Goal: Task Accomplishment & Management: Use online tool/utility

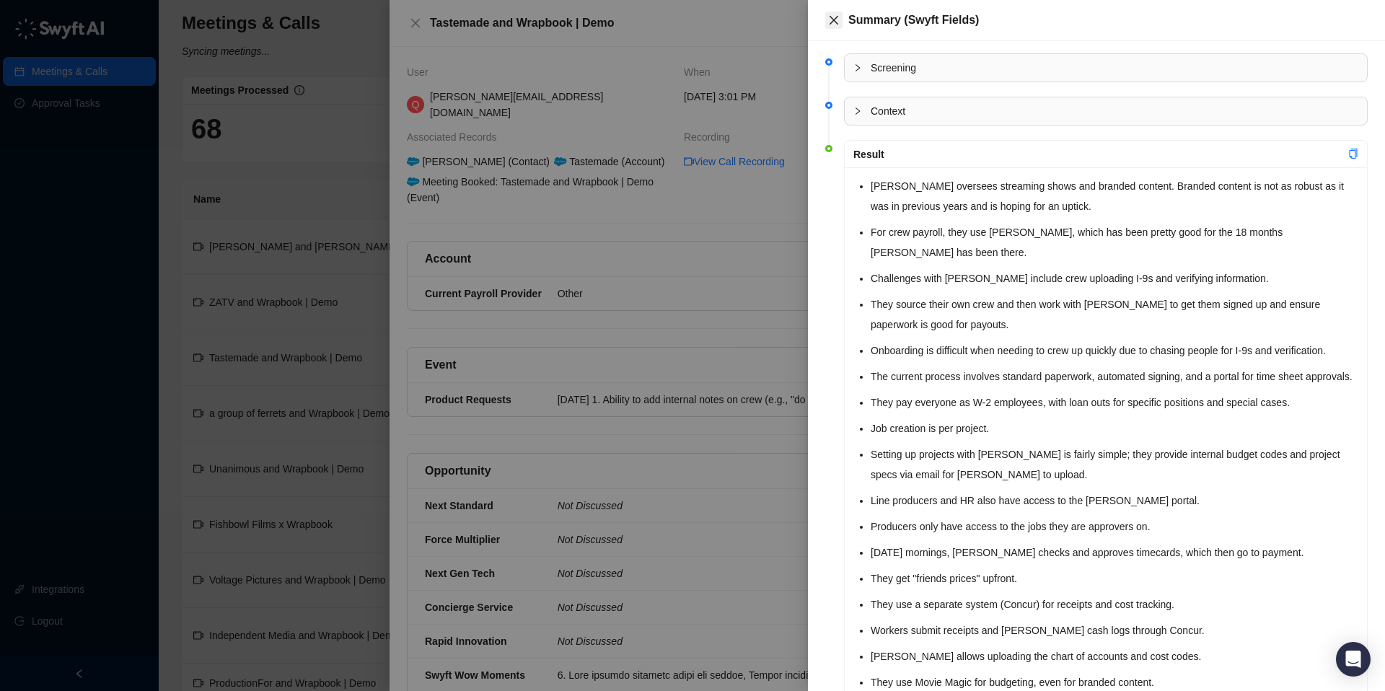
click at [831, 17] on icon "close" at bounding box center [834, 20] width 12 height 12
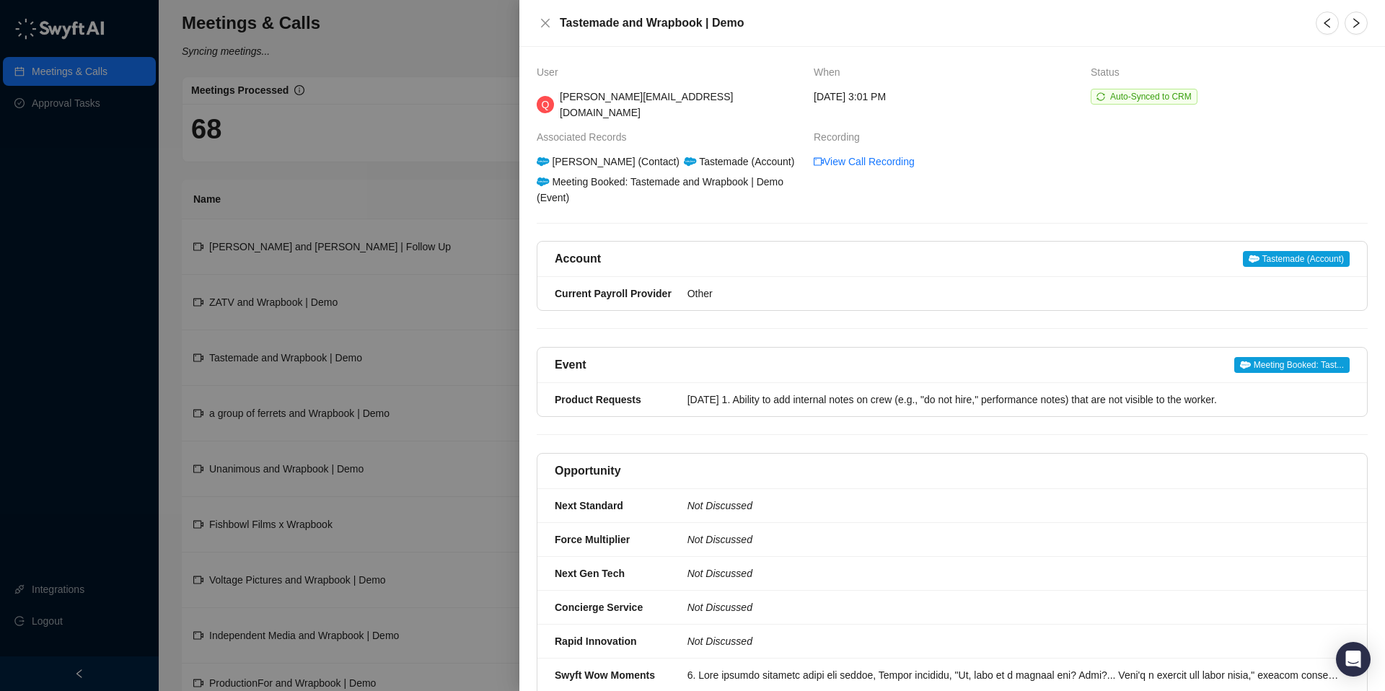
click at [353, 179] on div at bounding box center [692, 345] width 1385 height 691
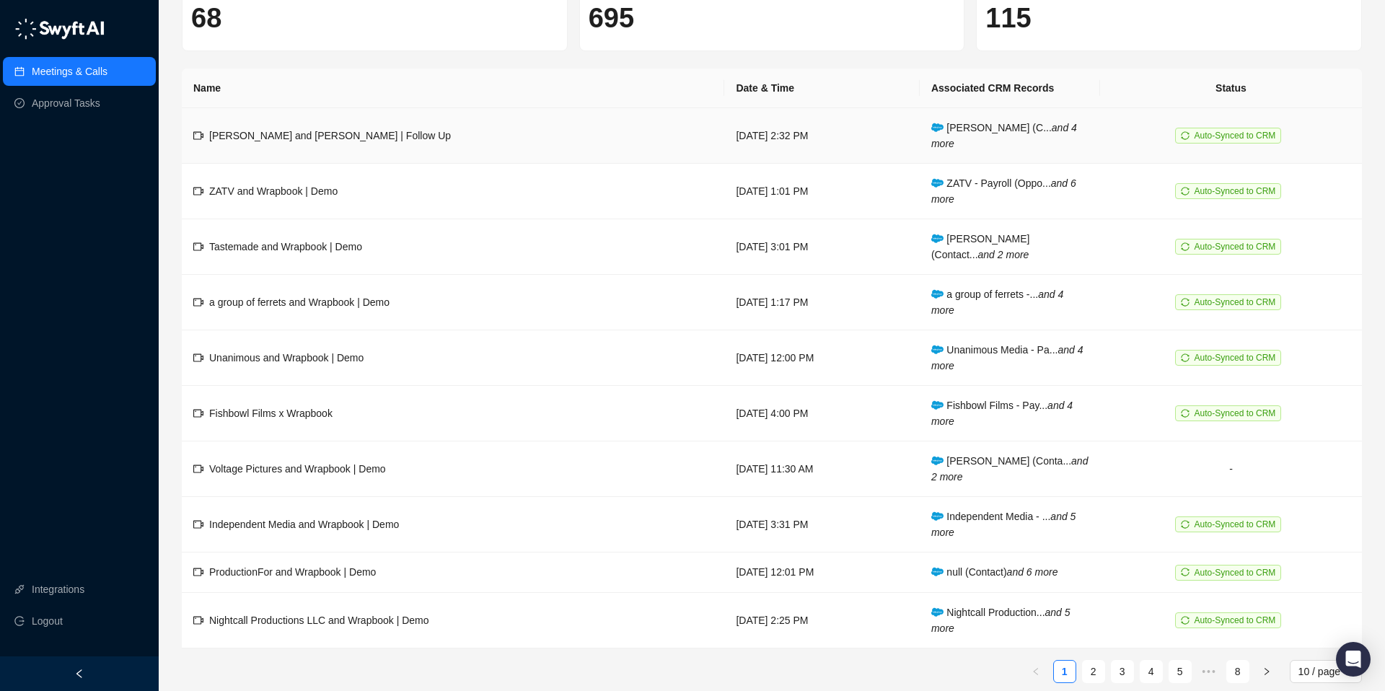
scroll to position [126, 0]
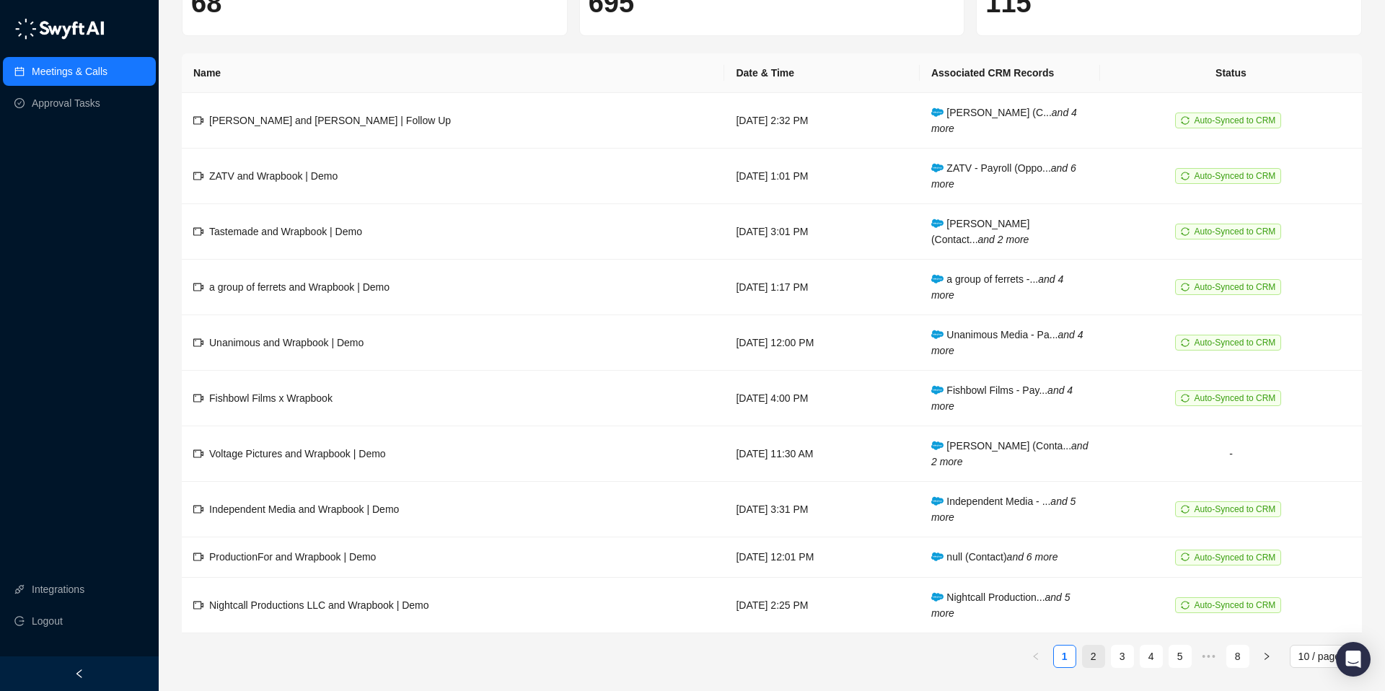
click at [1092, 657] on link "2" at bounding box center [1093, 656] width 22 height 22
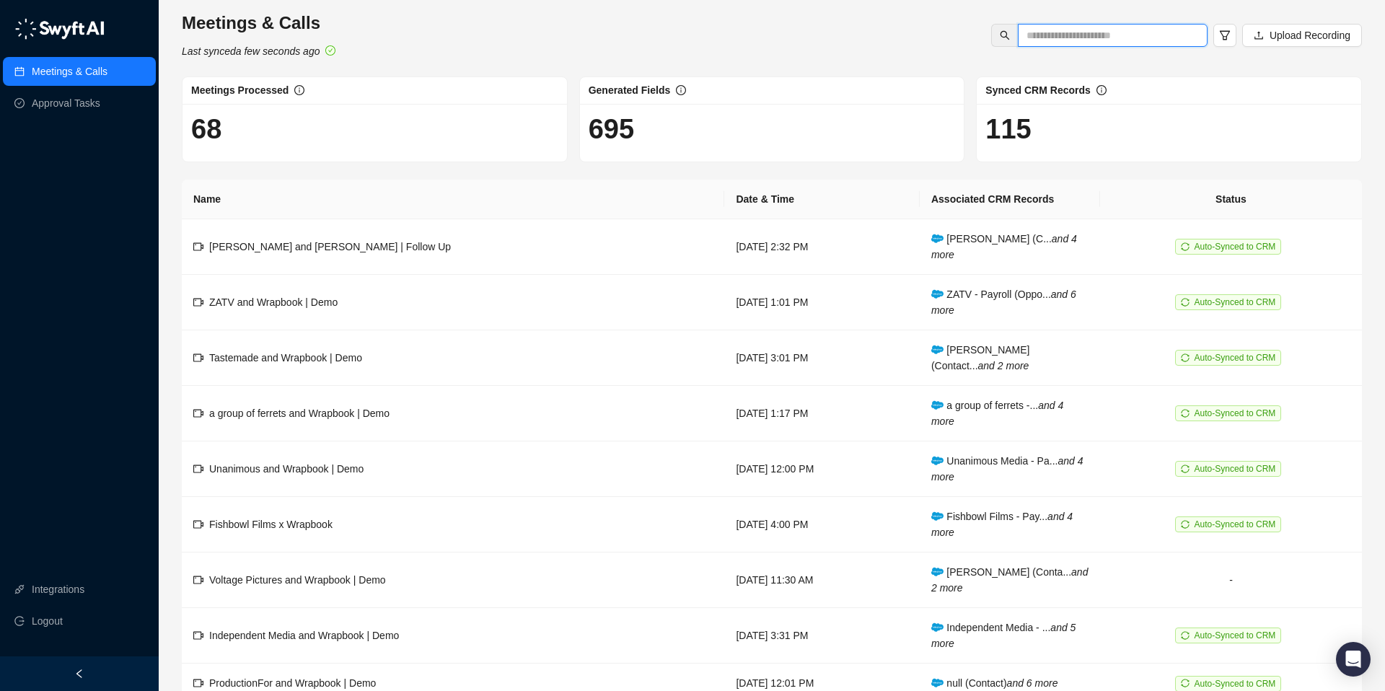
click at [1041, 35] on input "text" at bounding box center [1106, 35] width 161 height 16
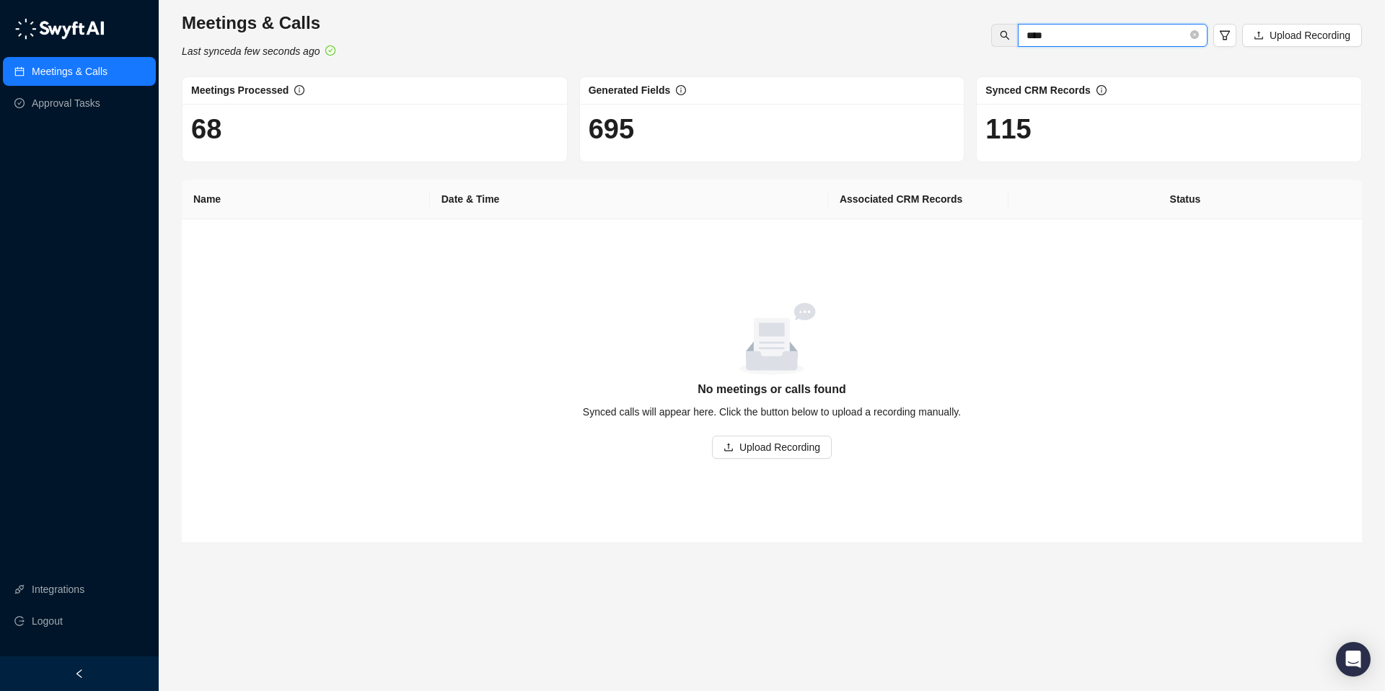
type input "****"
click at [770, 444] on span "Upload Recording" at bounding box center [779, 447] width 81 height 16
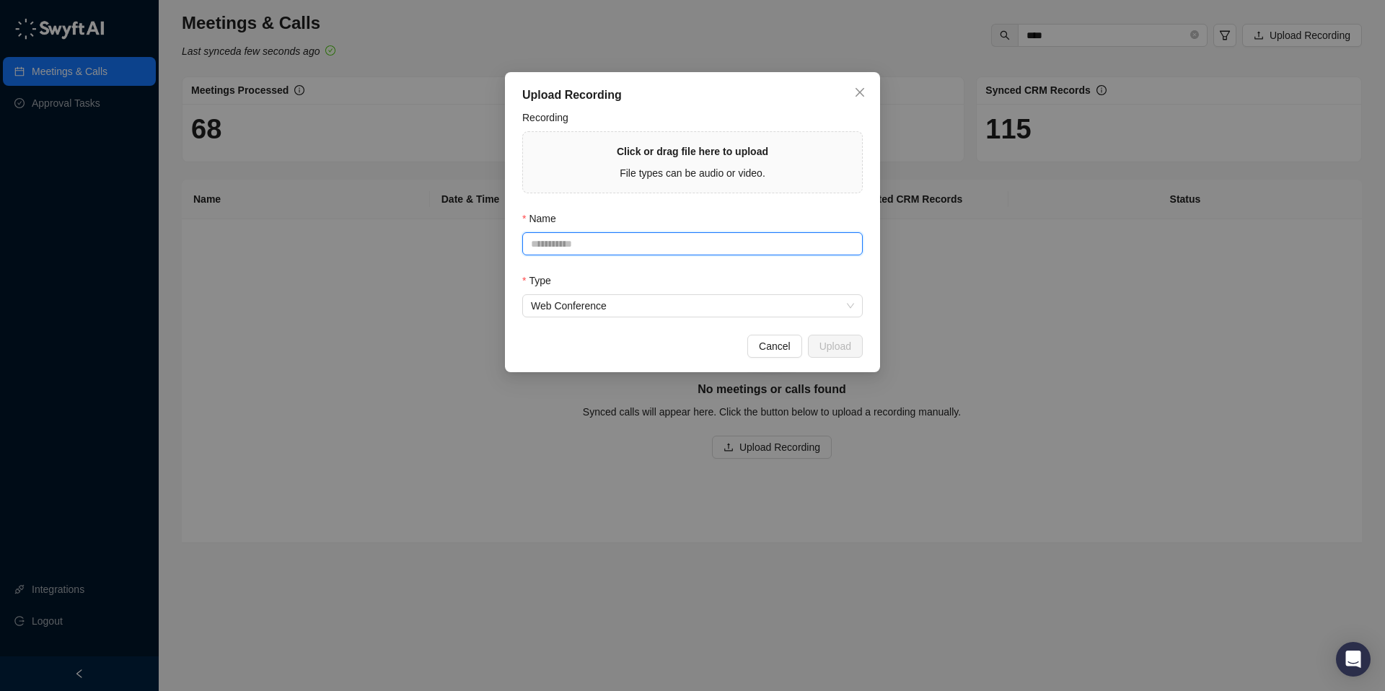
click at [565, 247] on input "Name" at bounding box center [692, 243] width 340 height 23
click at [640, 176] on span "File types can be audio or video." at bounding box center [692, 173] width 146 height 12
type input "**********"
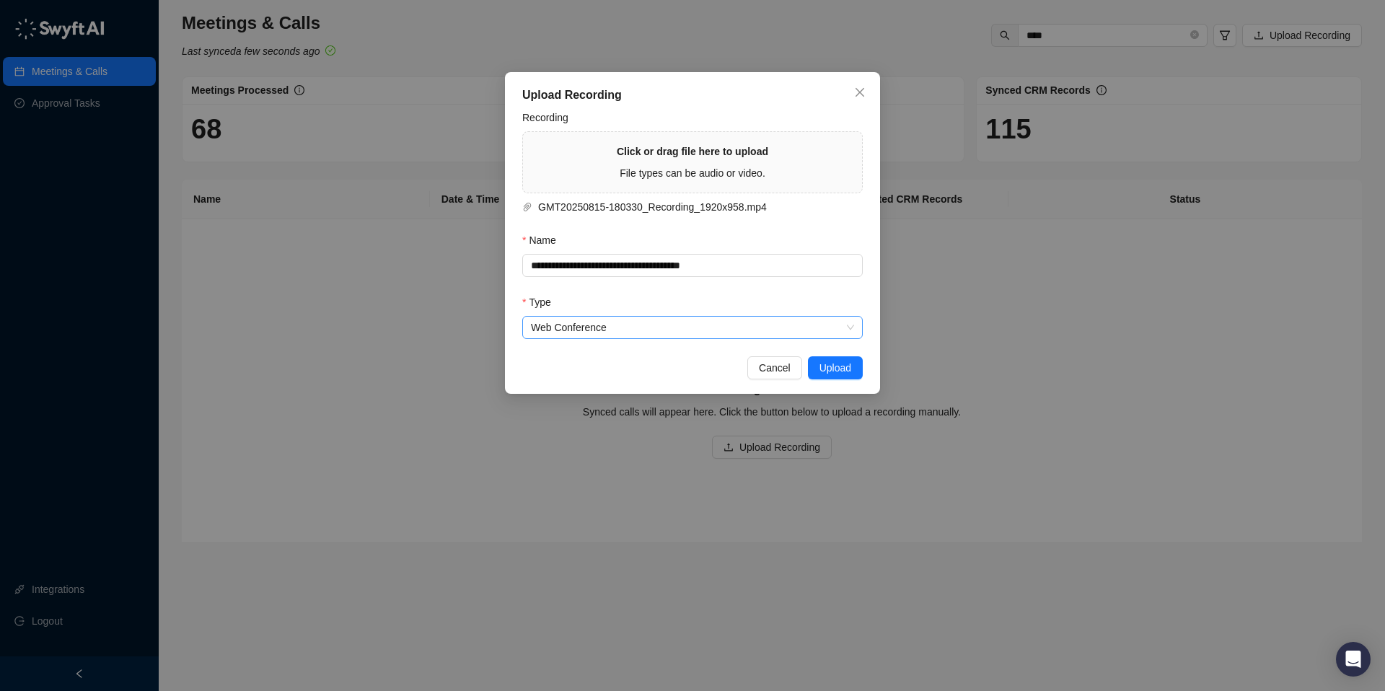
click at [799, 330] on span "Web Conference" at bounding box center [692, 328] width 323 height 22
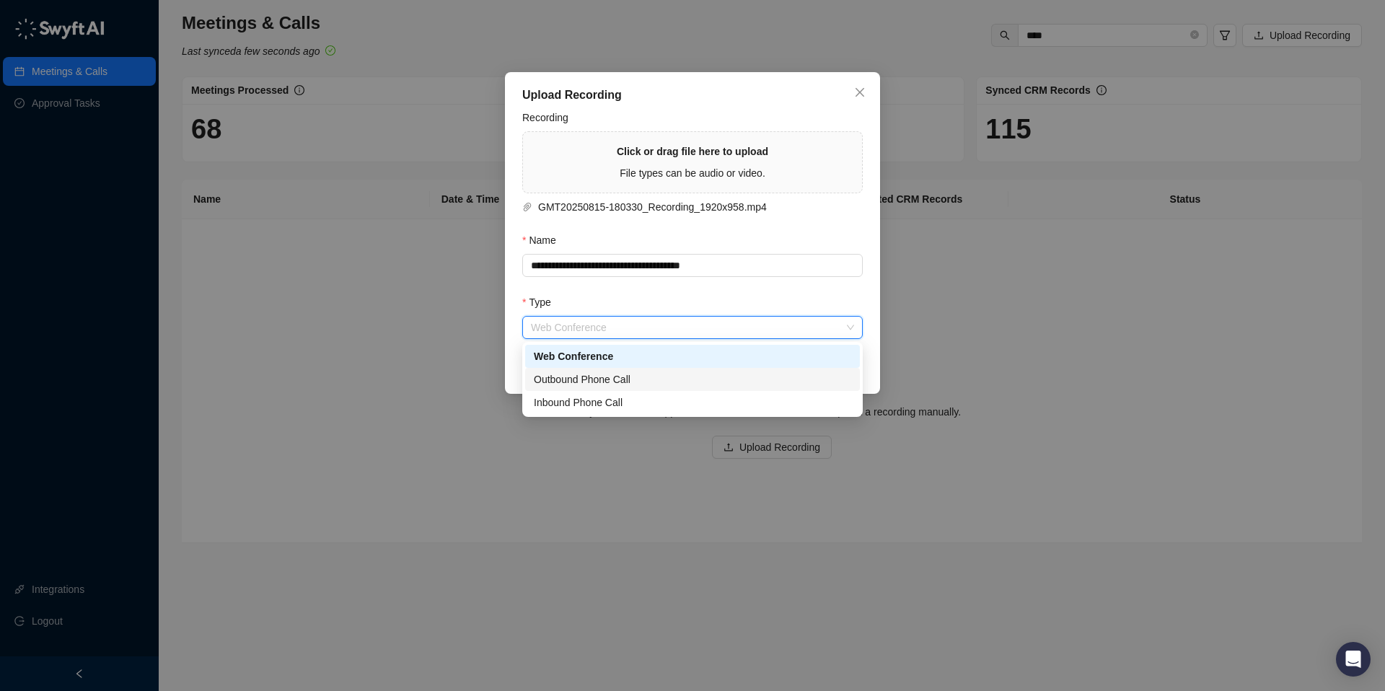
click at [621, 378] on div "Outbound Phone Call" at bounding box center [692, 379] width 317 height 16
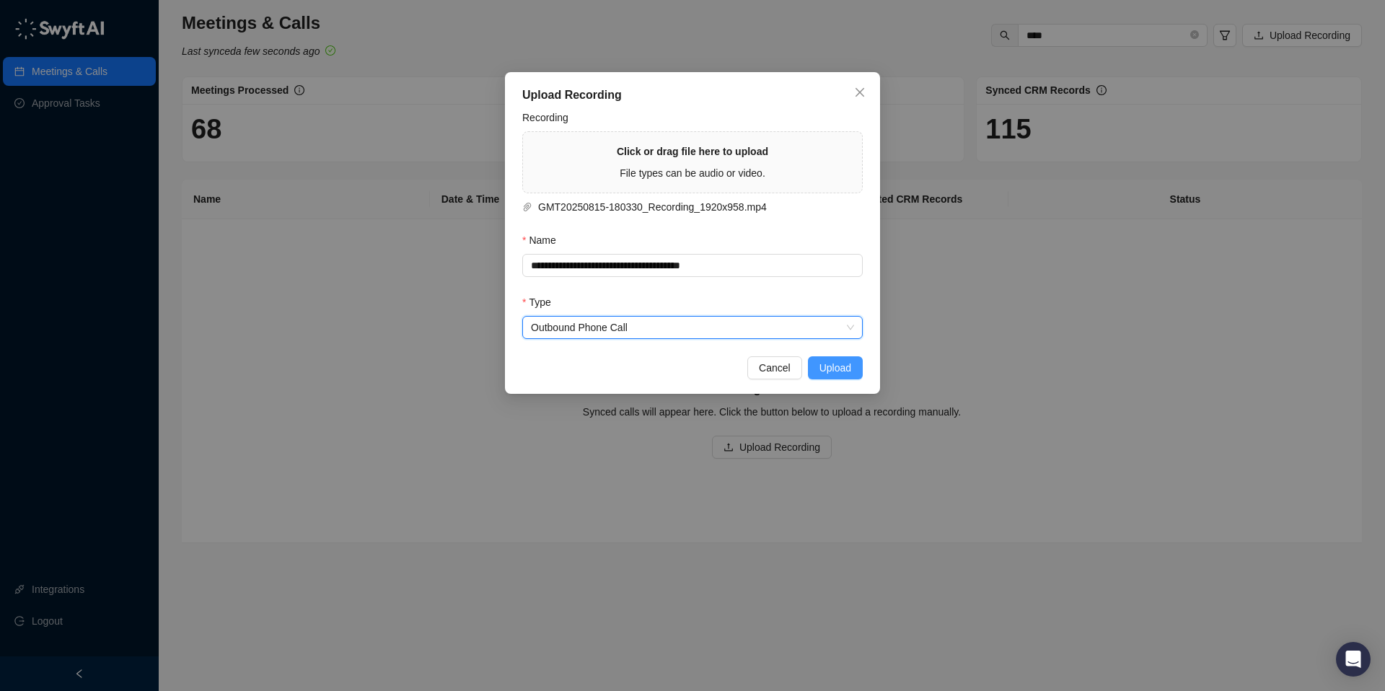
click at [843, 364] on span "Upload" at bounding box center [835, 368] width 32 height 16
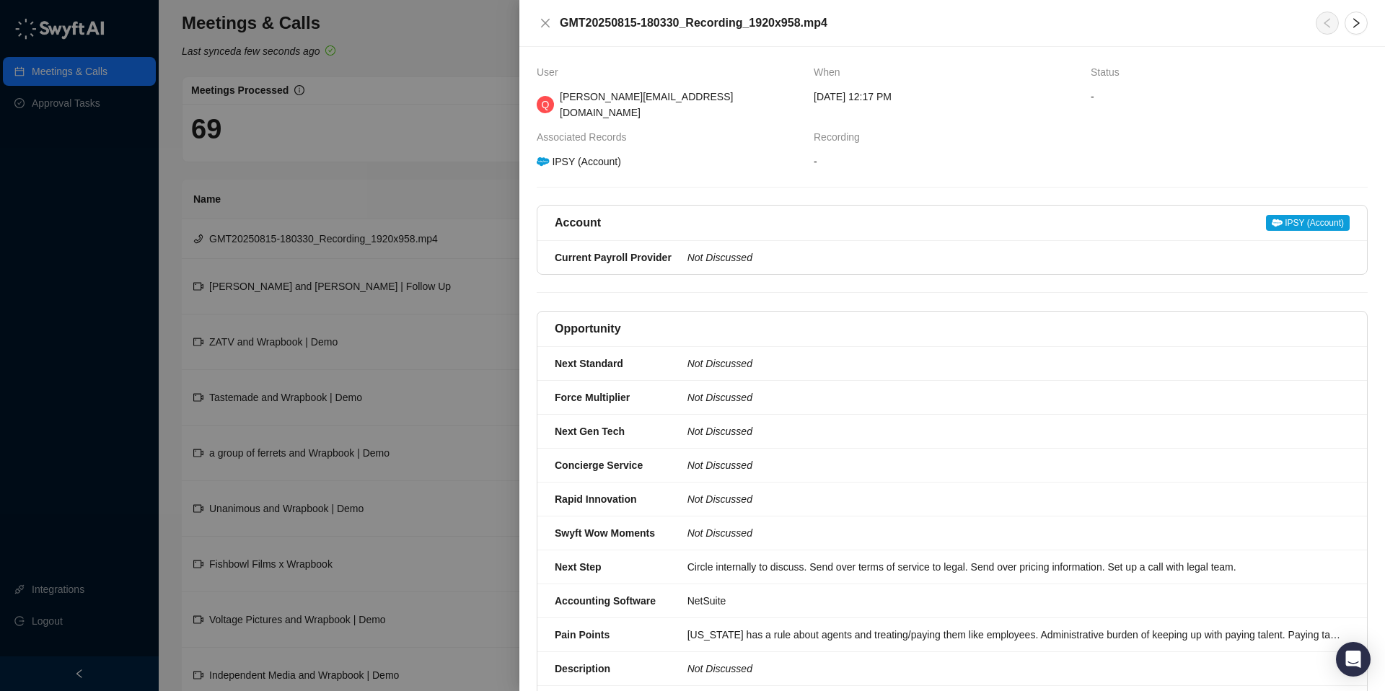
click at [1286, 215] on span "IPSY (Account)" at bounding box center [1308, 223] width 84 height 16
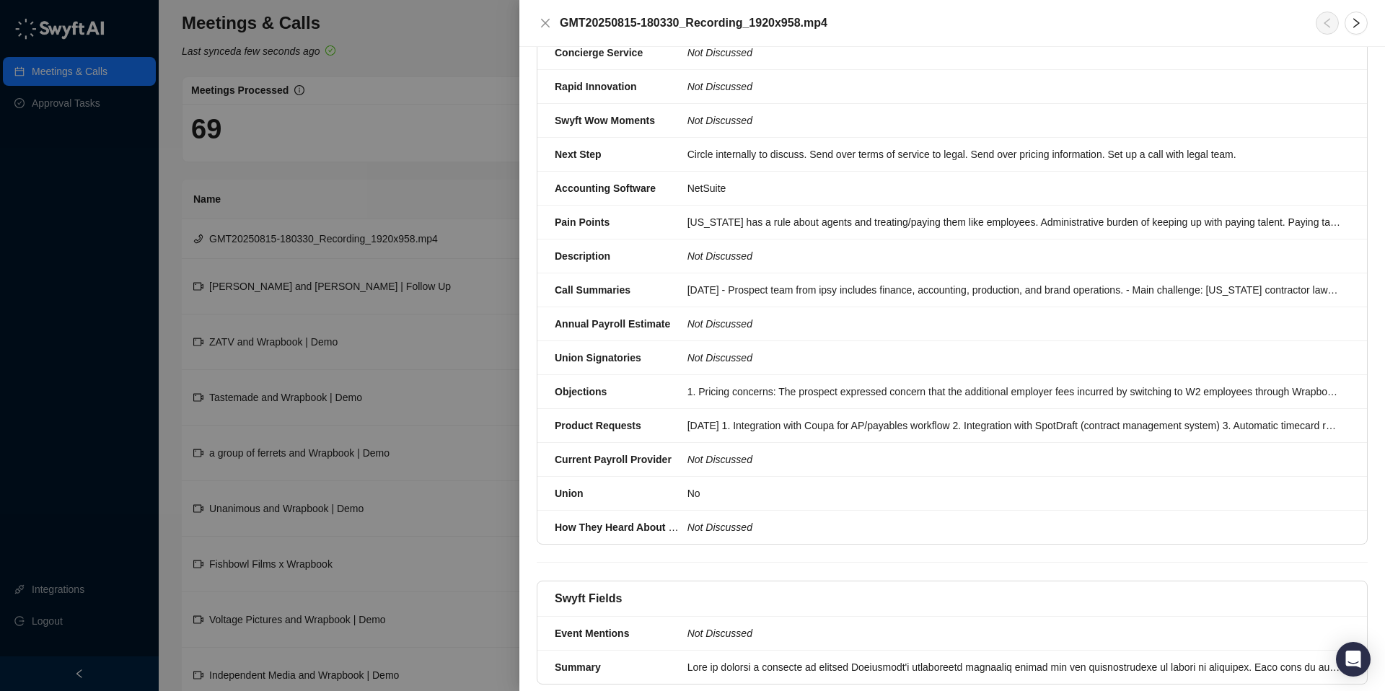
scroll to position [445, 0]
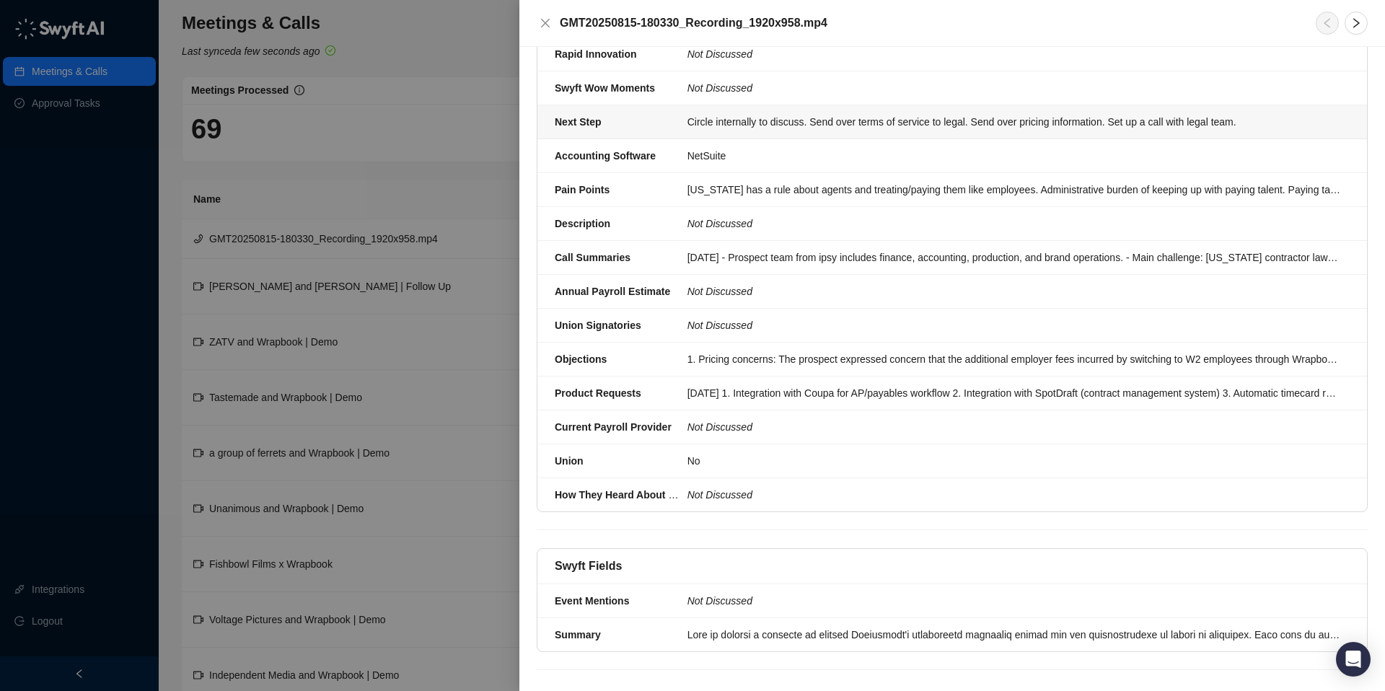
click at [716, 114] on div "Circle internally to discuss. Send over terms of service to legal. Send over pr…" at bounding box center [1013, 122] width 653 height 16
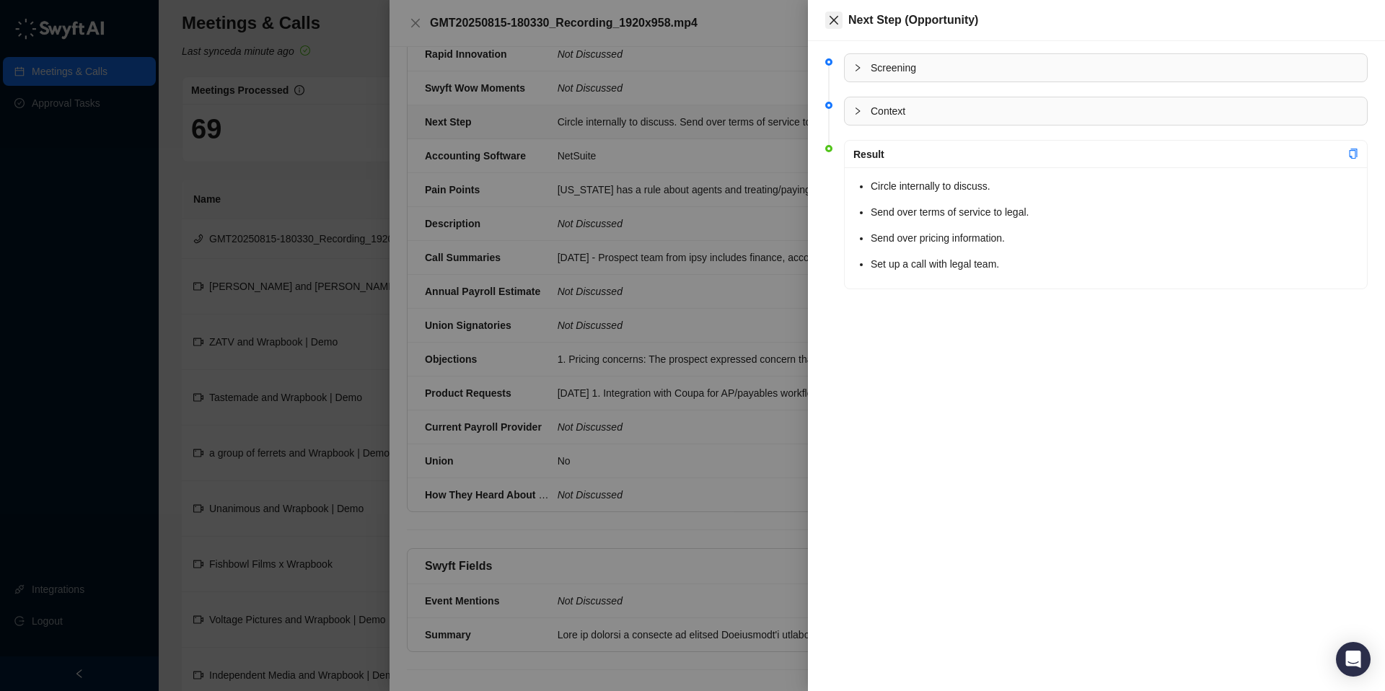
click at [830, 14] on icon "close" at bounding box center [834, 20] width 12 height 12
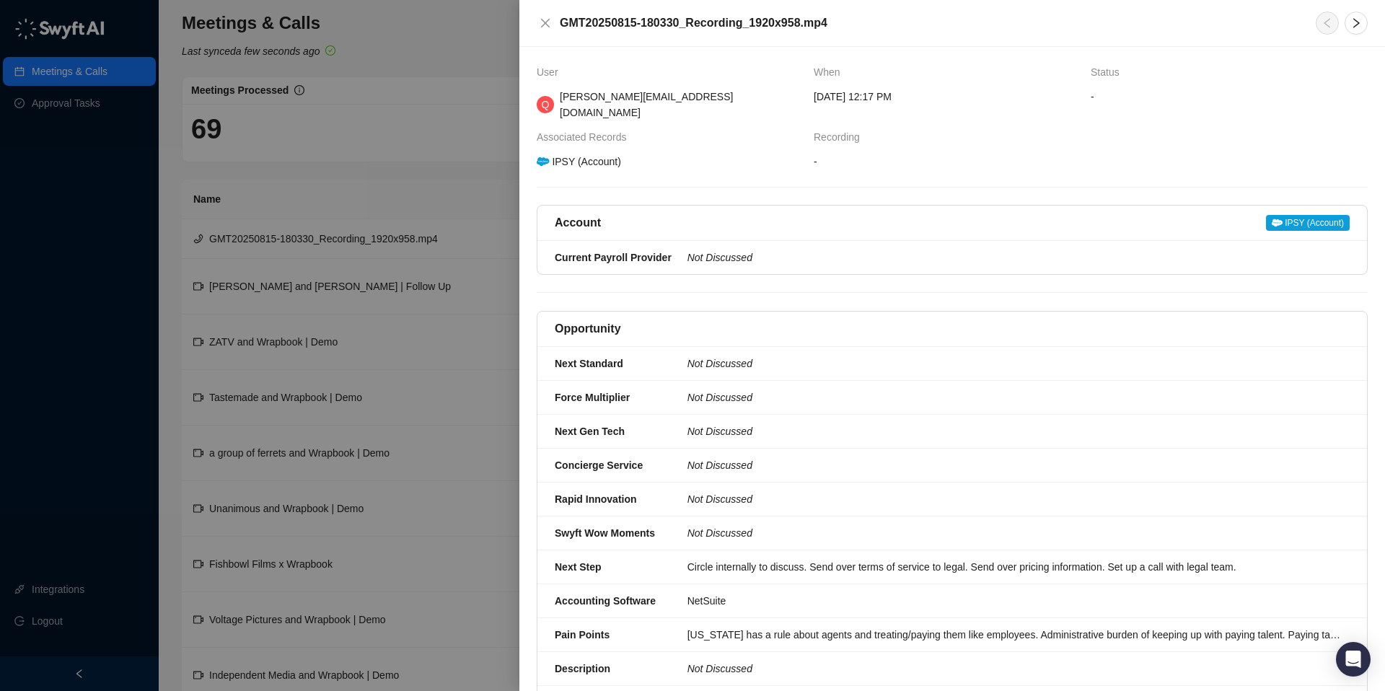
click at [488, 56] on div at bounding box center [692, 345] width 1385 height 691
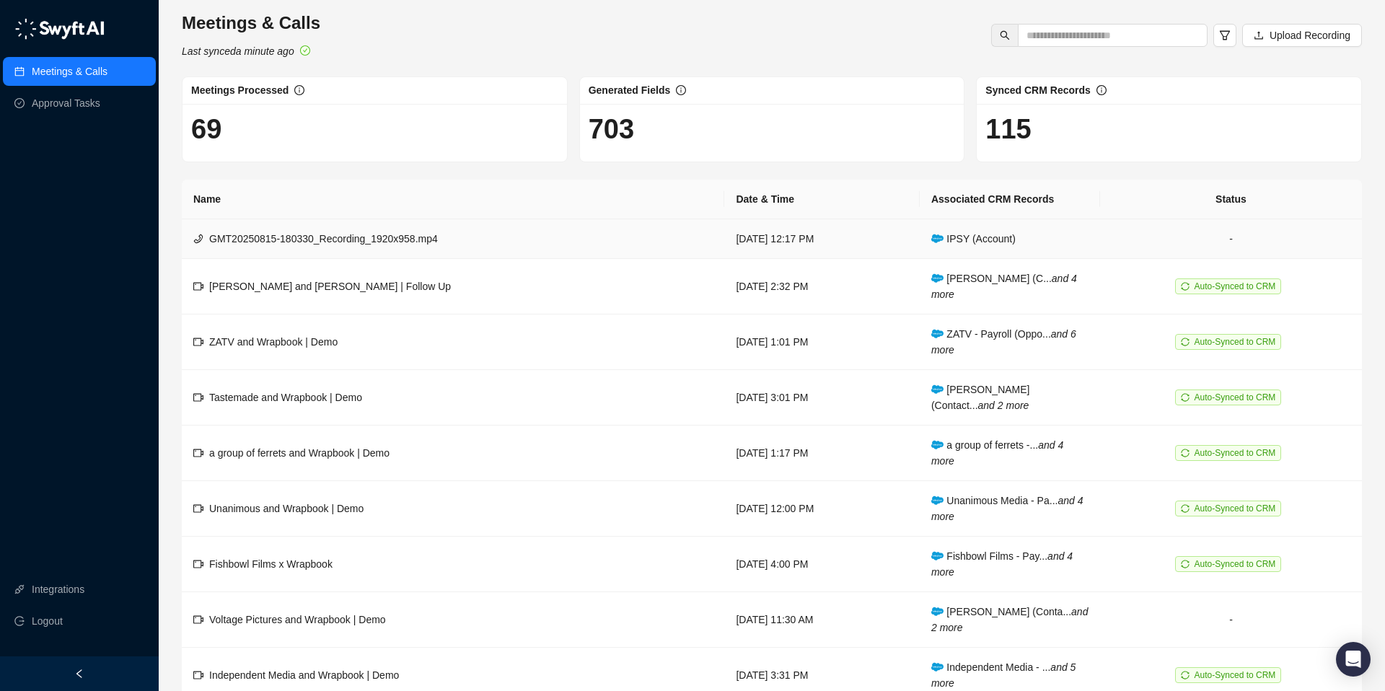
click at [1240, 239] on td "-" at bounding box center [1231, 239] width 262 height 40
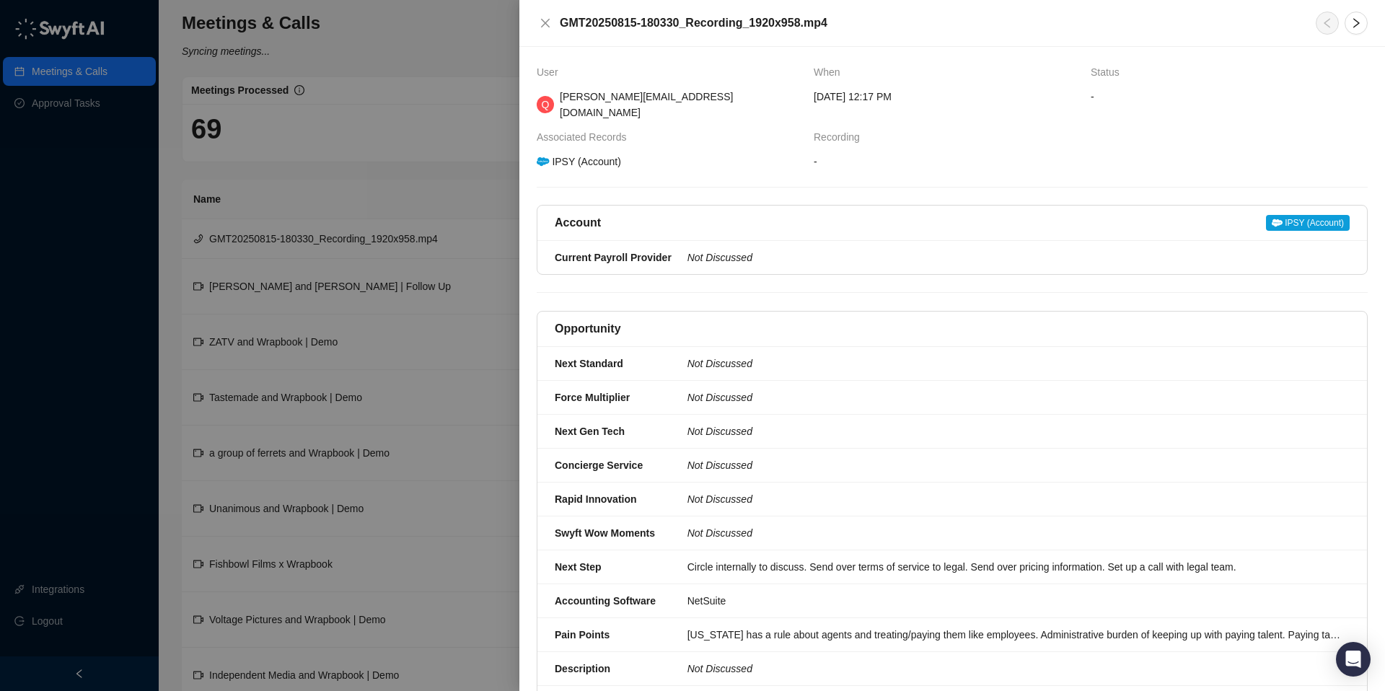
click at [542, 17] on icon "close" at bounding box center [545, 23] width 12 height 12
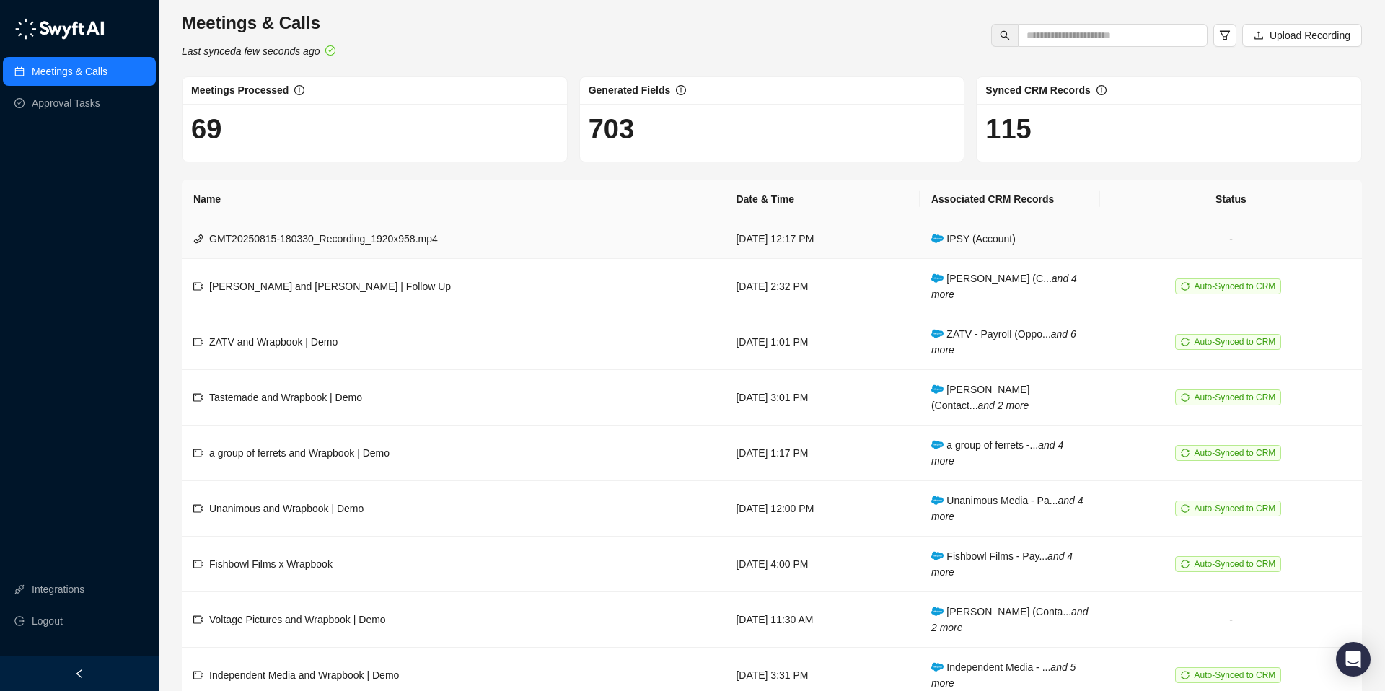
click at [1253, 237] on td "-" at bounding box center [1231, 239] width 262 height 40
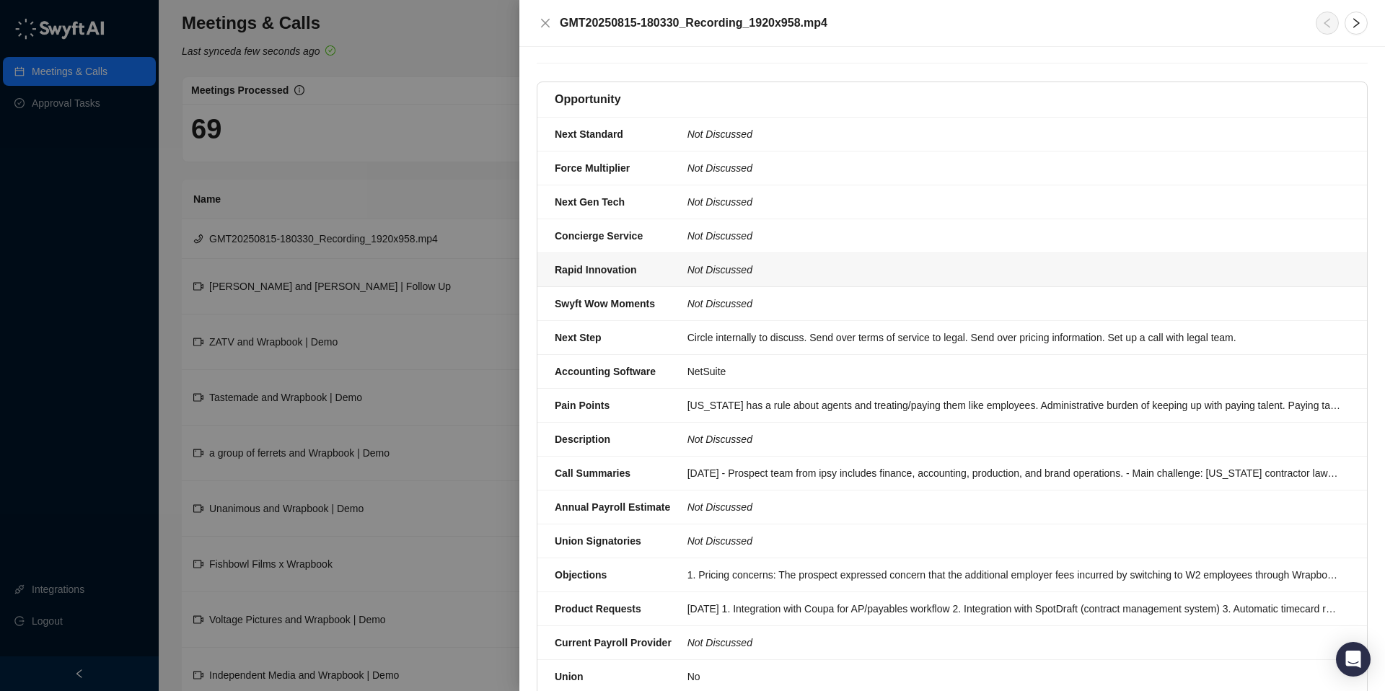
scroll to position [231, 0]
click at [712, 396] on div "[US_STATE] has a rule about agents and treating/paying them like employees. Adm…" at bounding box center [1013, 404] width 653 height 16
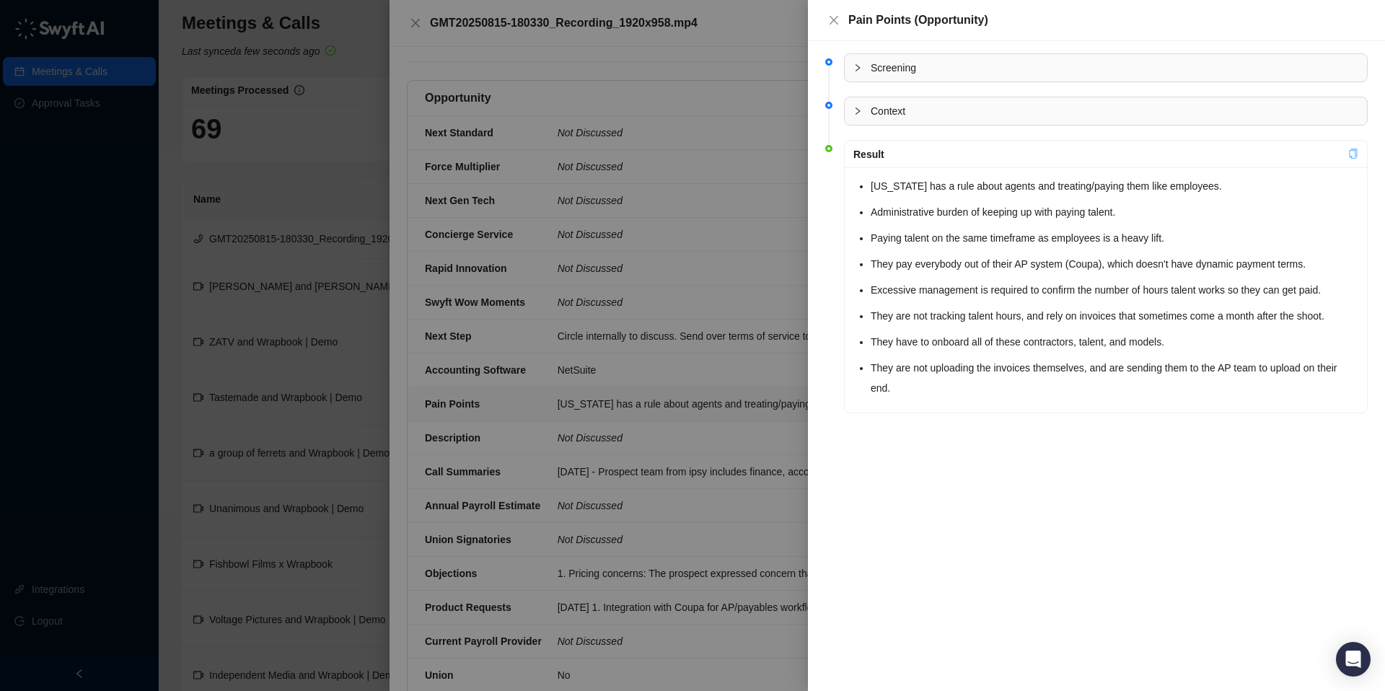
click at [1356, 154] on icon "copy" at bounding box center [1353, 154] width 8 height 10
drag, startPoint x: 1200, startPoint y: 19, endPoint x: 1125, endPoint y: 21, distance: 75.0
click at [1198, 19] on div "Pain Points (Opportunity)" at bounding box center [1107, 20] width 519 height 17
click at [834, 20] on icon "close" at bounding box center [833, 20] width 9 height 9
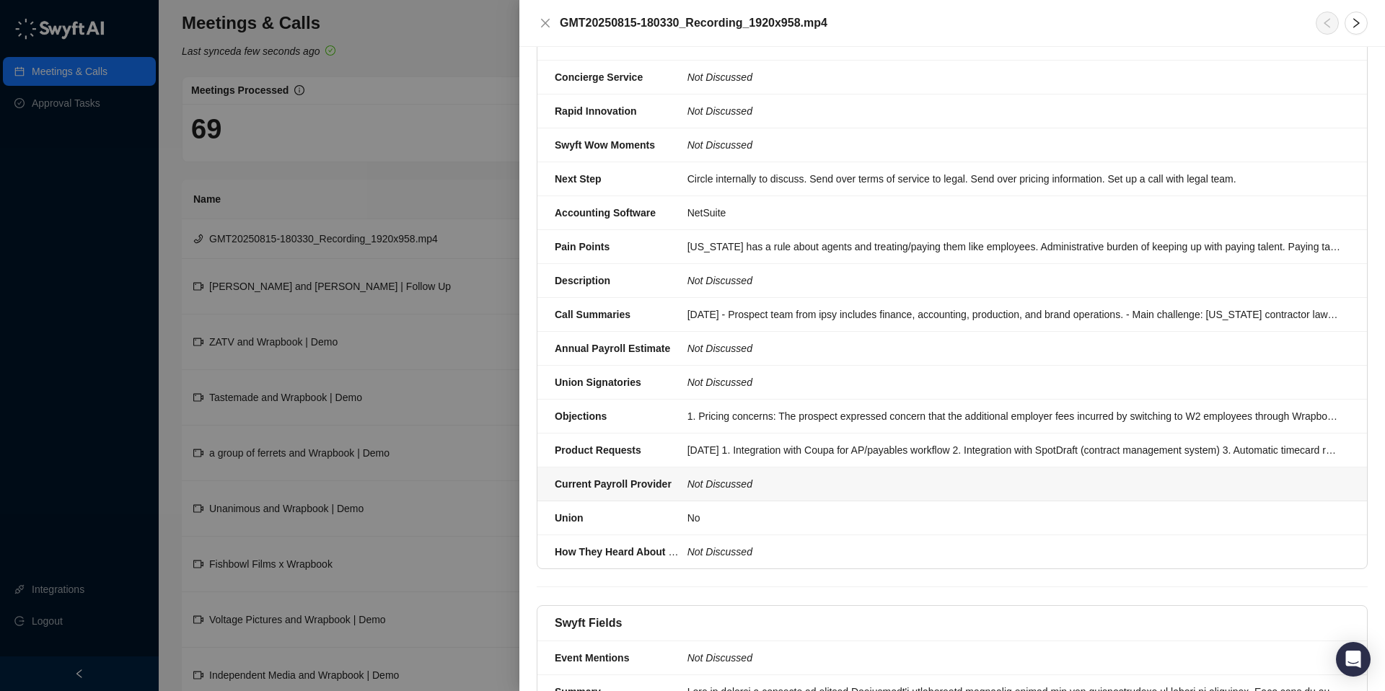
scroll to position [397, 0]
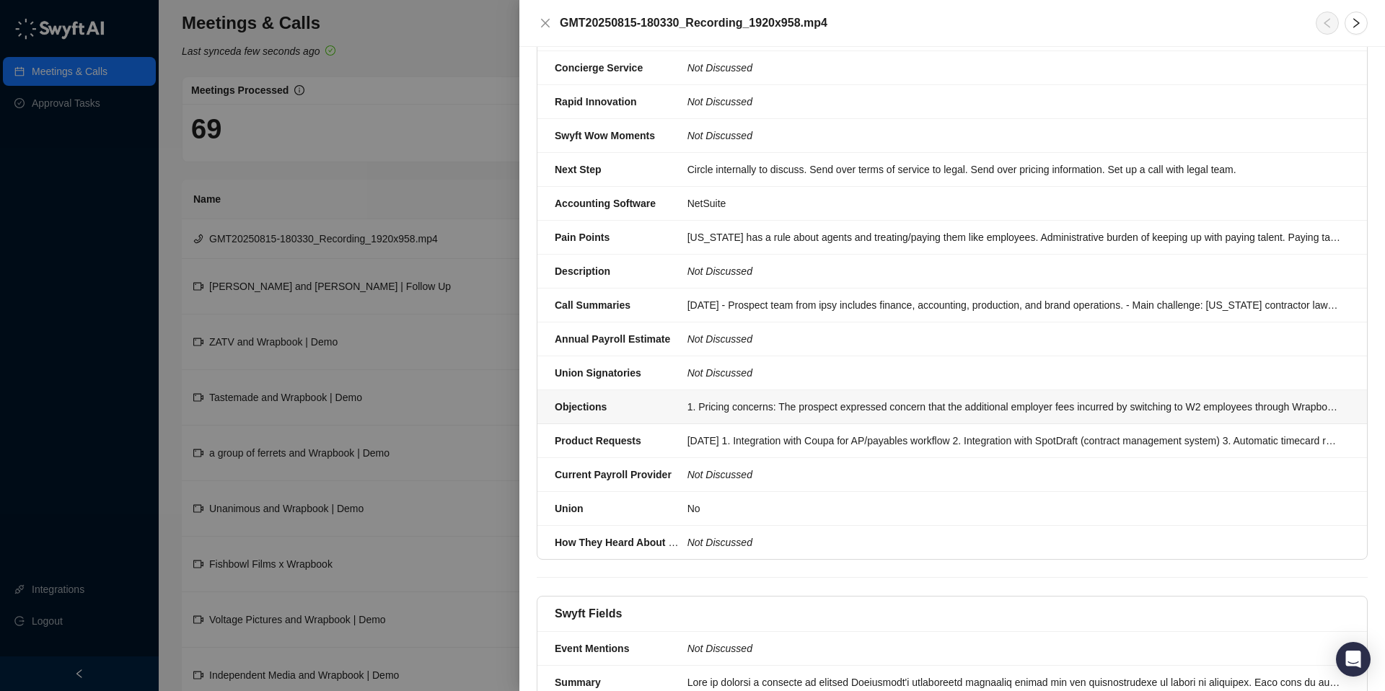
click at [754, 399] on div "1. Pricing concerns: The prospect expressed concern that the additional employe…" at bounding box center [1013, 407] width 653 height 16
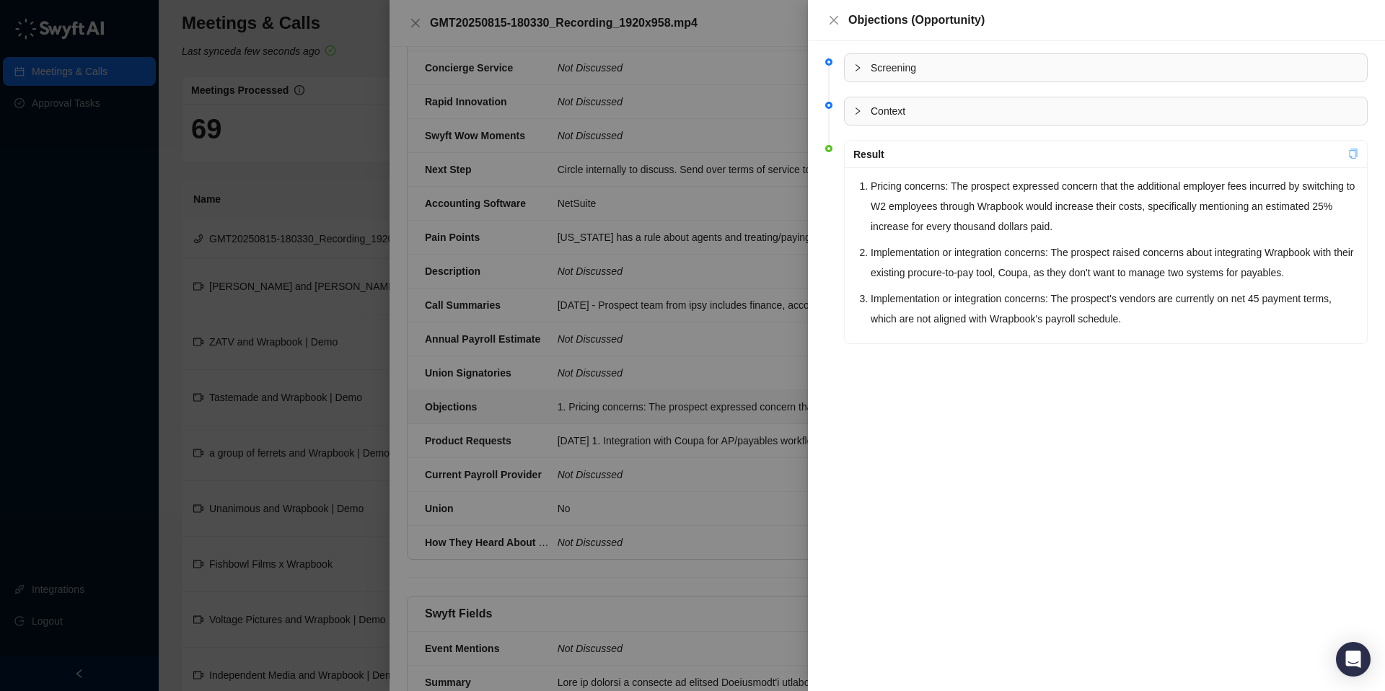
click at [1353, 151] on icon "copy" at bounding box center [1353, 154] width 10 height 10
click at [836, 20] on icon "close" at bounding box center [834, 20] width 12 height 12
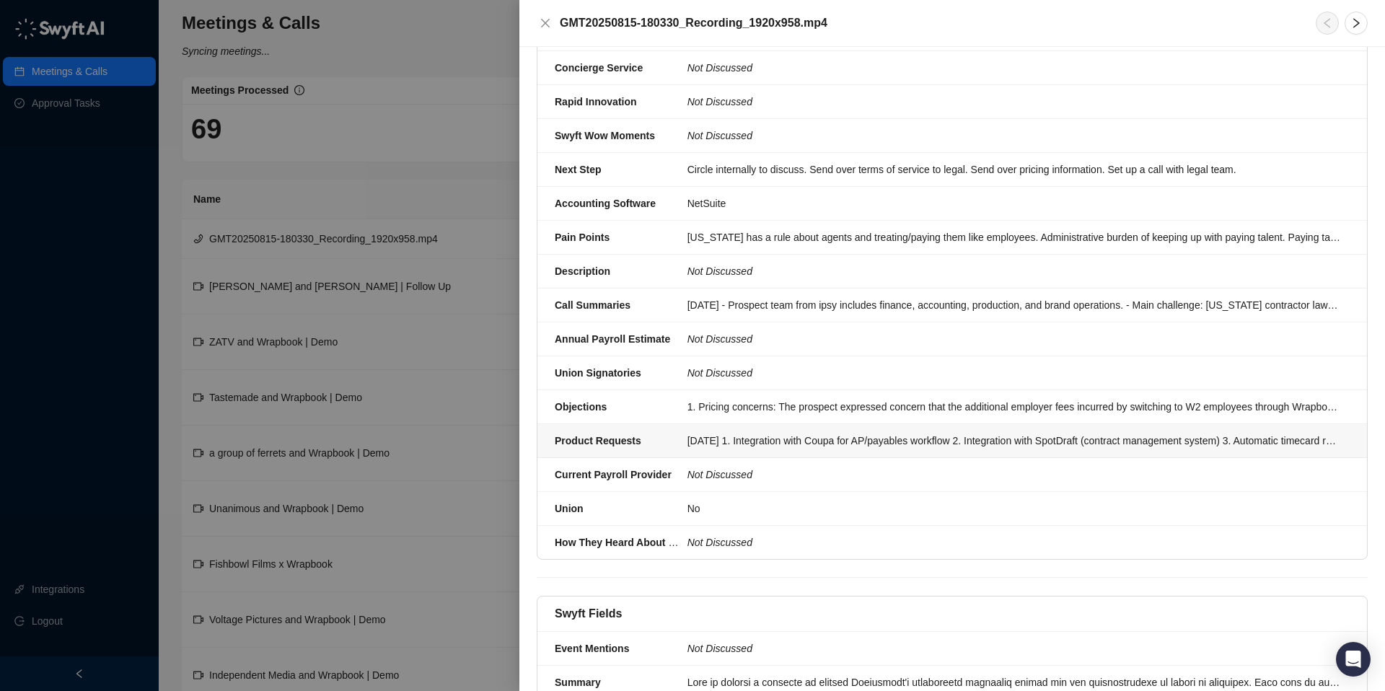
click at [741, 433] on div "[DATE] 1. Integration with Coupa for AP/payables workflow 2. Integration with S…" at bounding box center [1013, 441] width 653 height 16
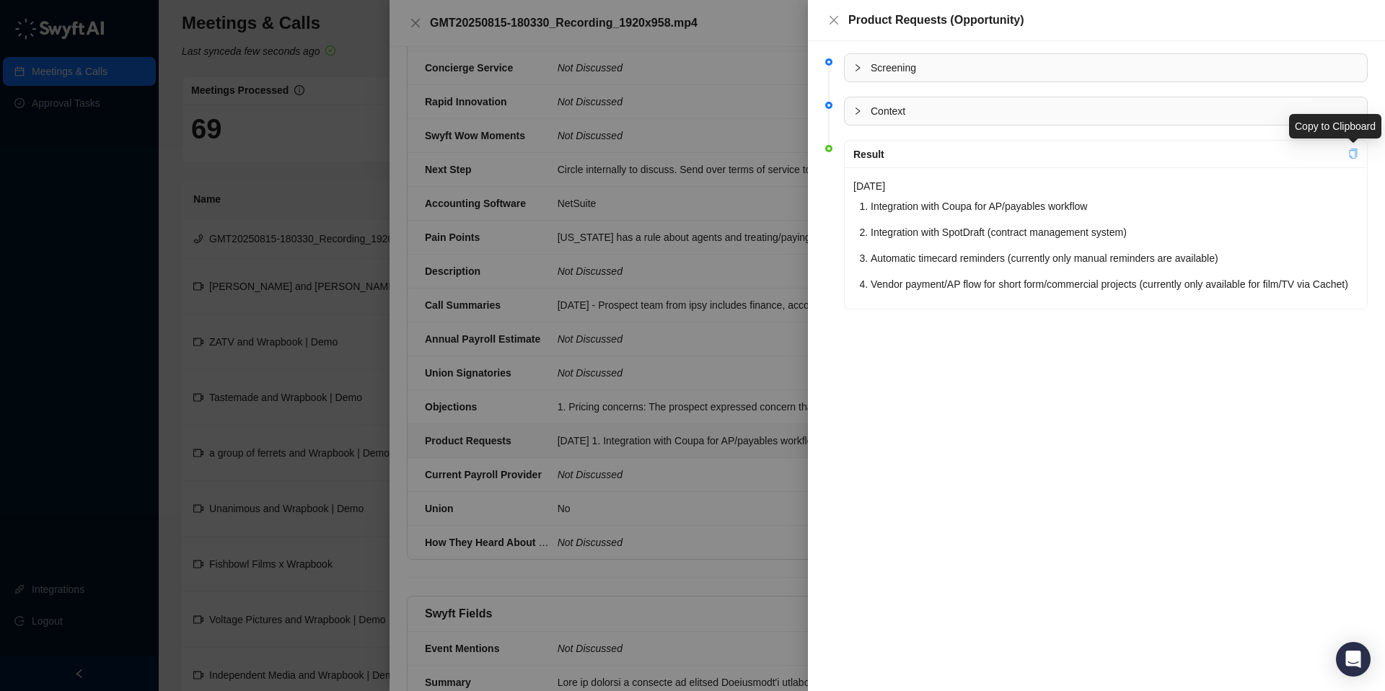
click at [1351, 150] on icon "copy" at bounding box center [1353, 154] width 8 height 10
click at [836, 20] on icon "close" at bounding box center [834, 20] width 12 height 12
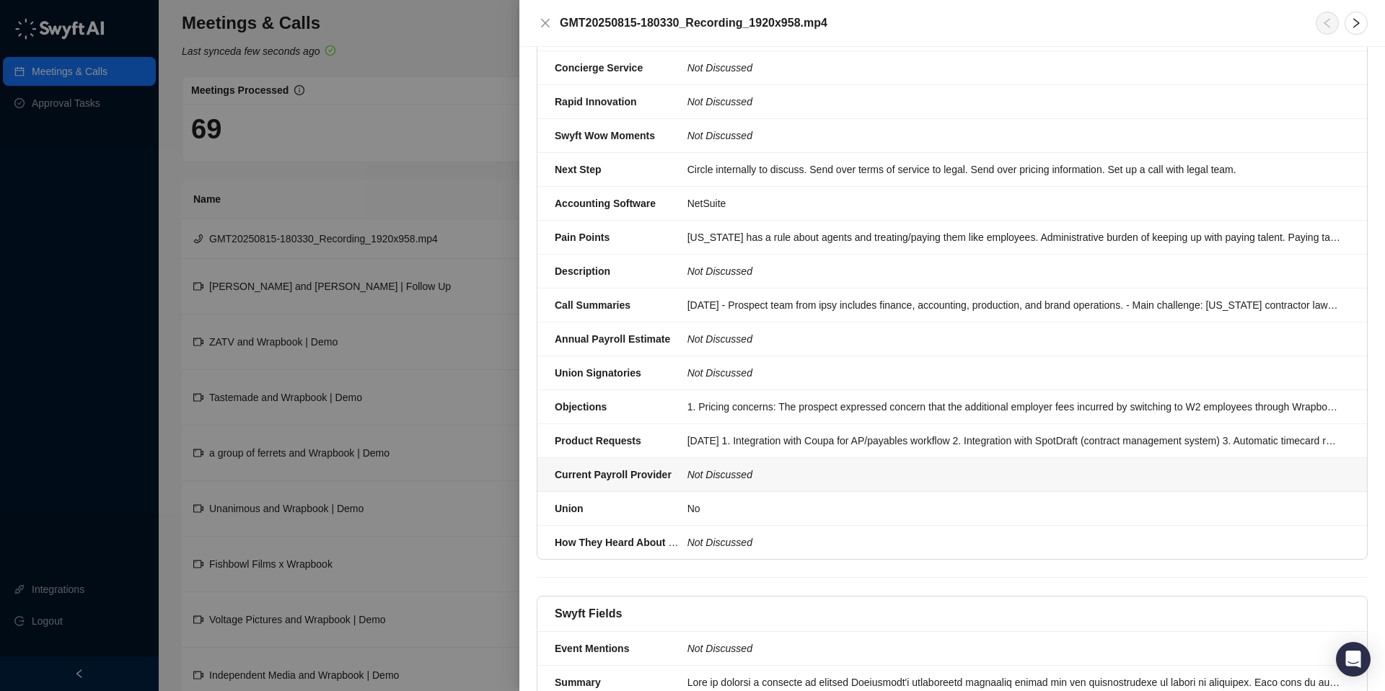
scroll to position [445, 0]
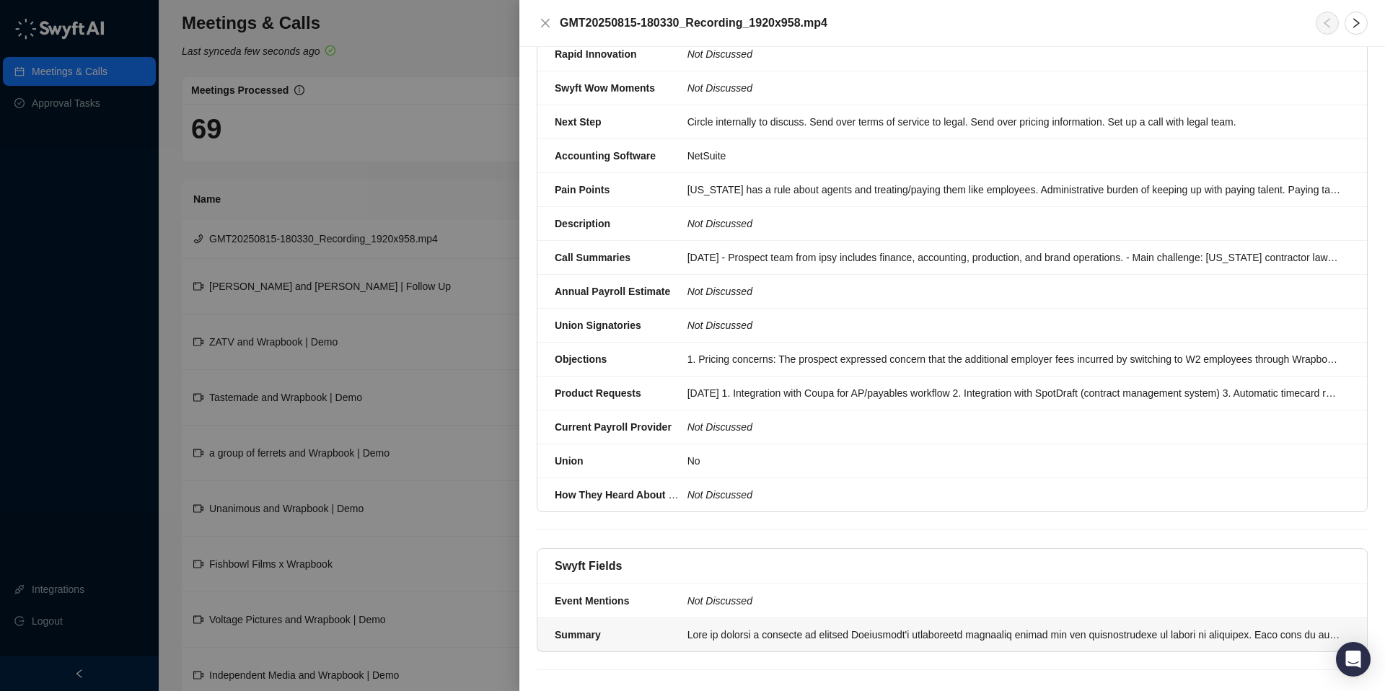
click at [766, 627] on div at bounding box center [1013, 635] width 653 height 16
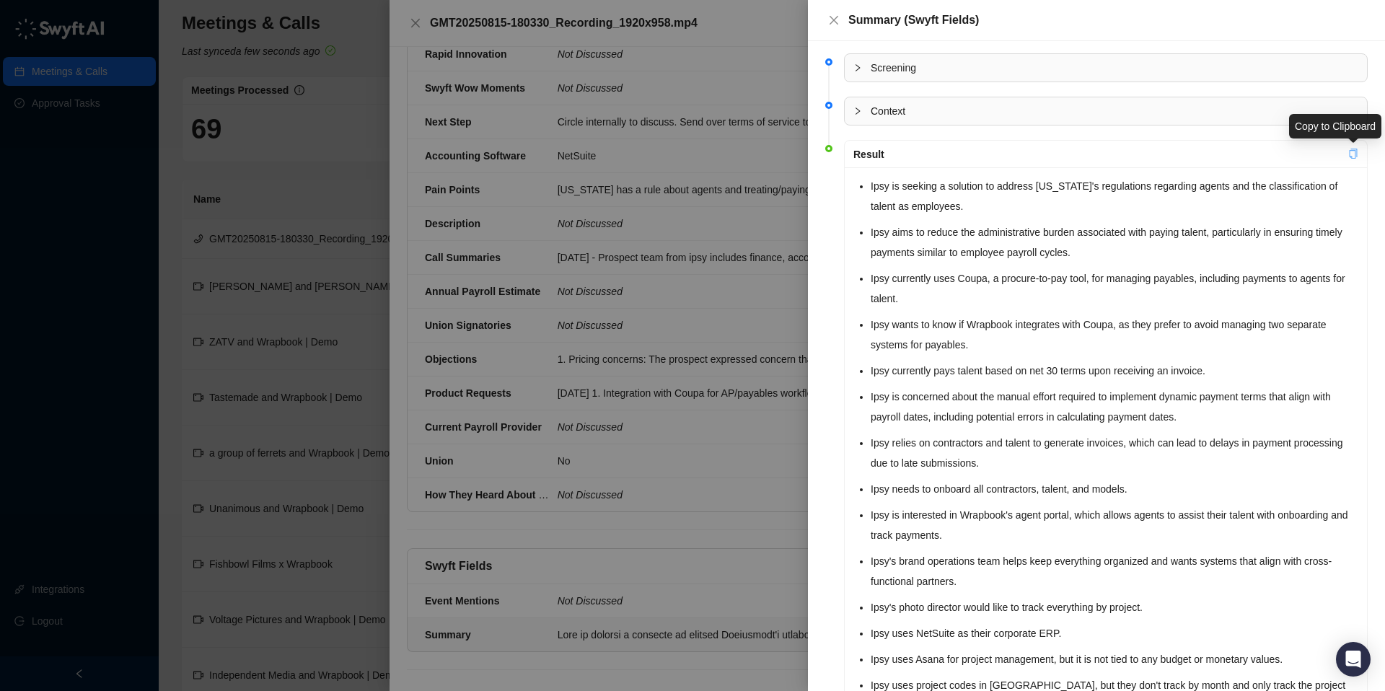
click at [1349, 151] on icon "copy" at bounding box center [1353, 154] width 8 height 10
click at [408, 32] on div at bounding box center [692, 345] width 1385 height 691
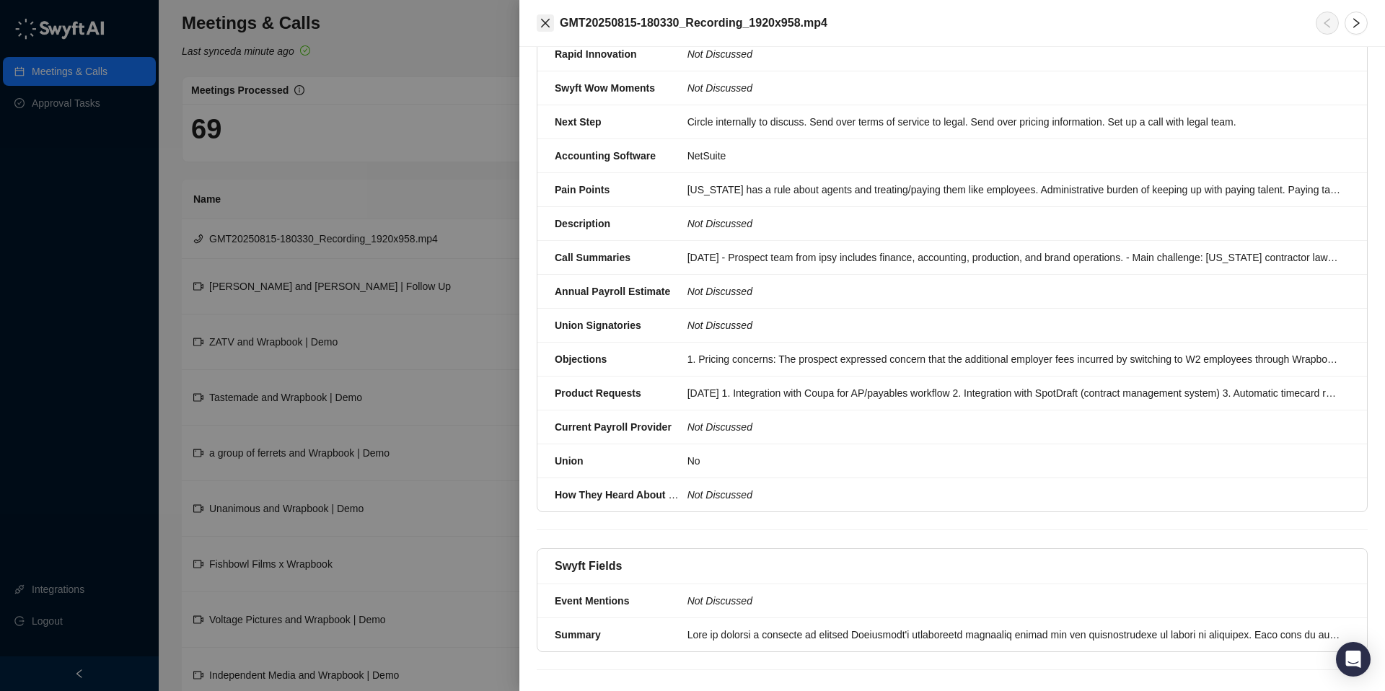
click at [548, 27] on icon "close" at bounding box center [545, 23] width 12 height 12
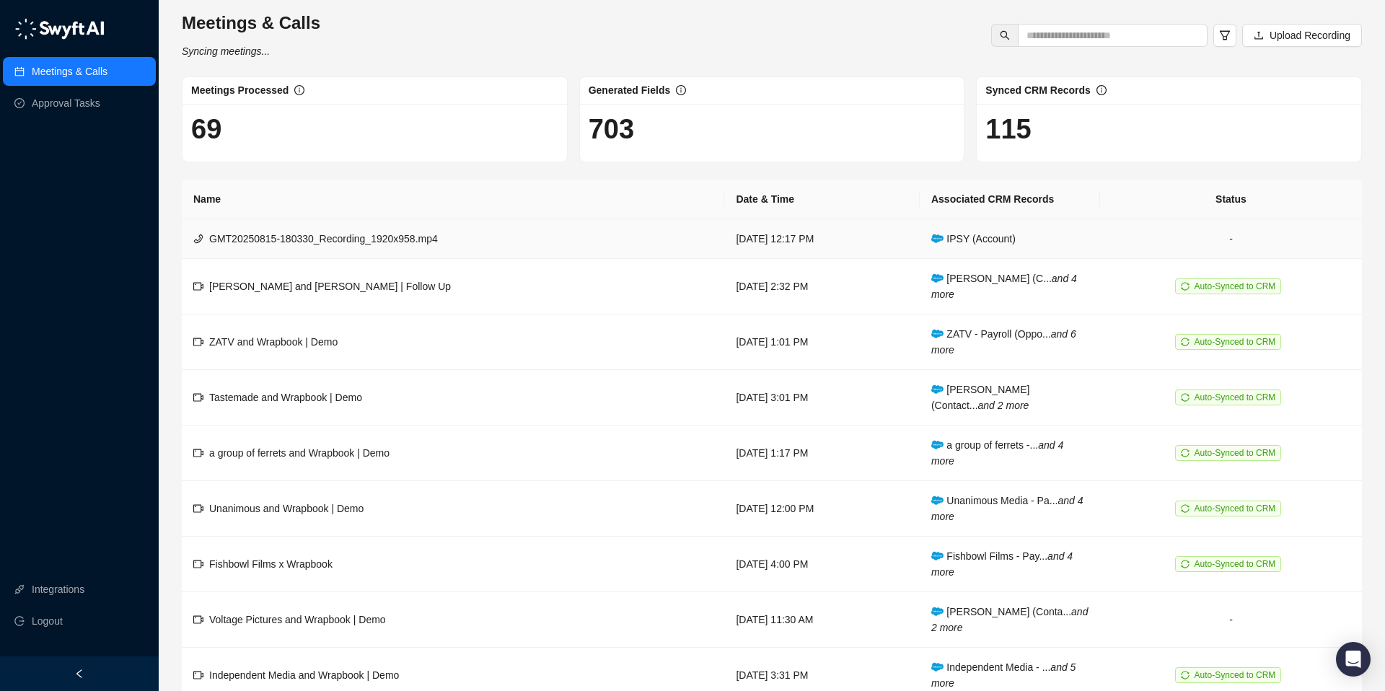
click at [873, 252] on td "[DATE] 12:17 PM" at bounding box center [821, 239] width 195 height 40
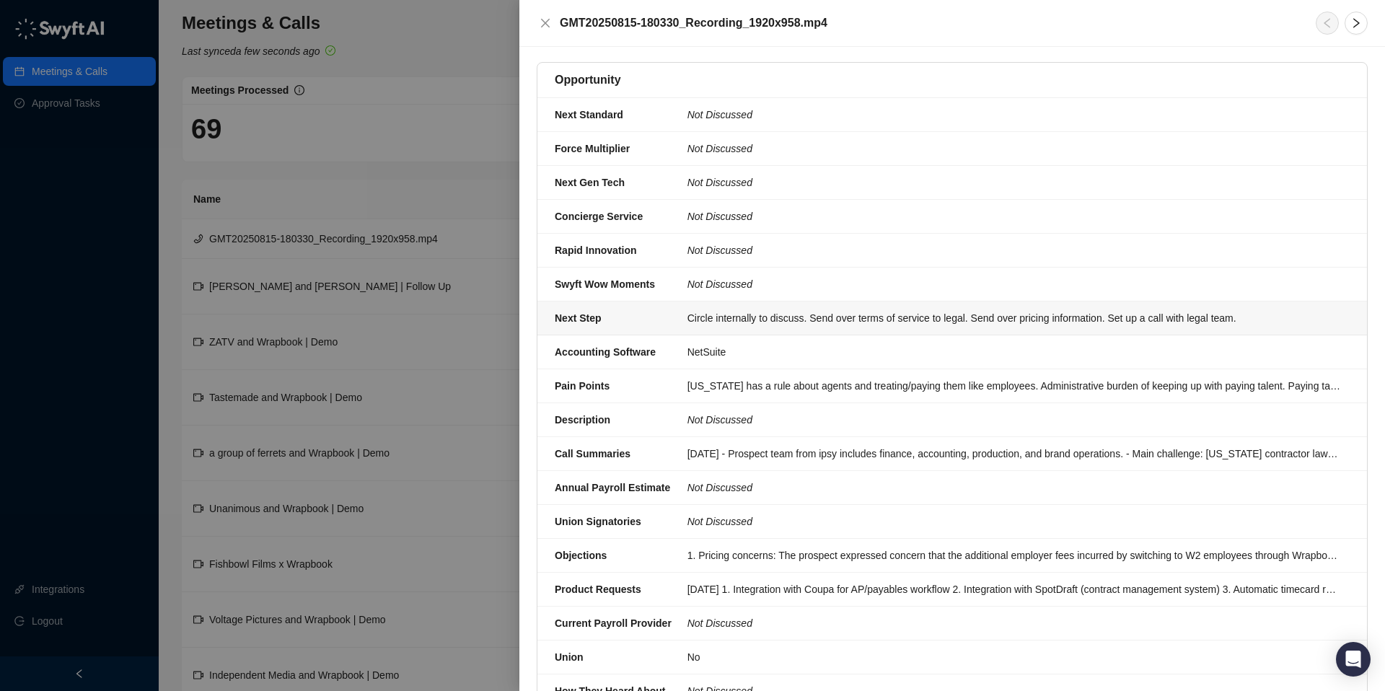
scroll to position [247, 0]
click at [415, 35] on div at bounding box center [692, 345] width 1385 height 691
